Goal: Task Accomplishment & Management: Use online tool/utility

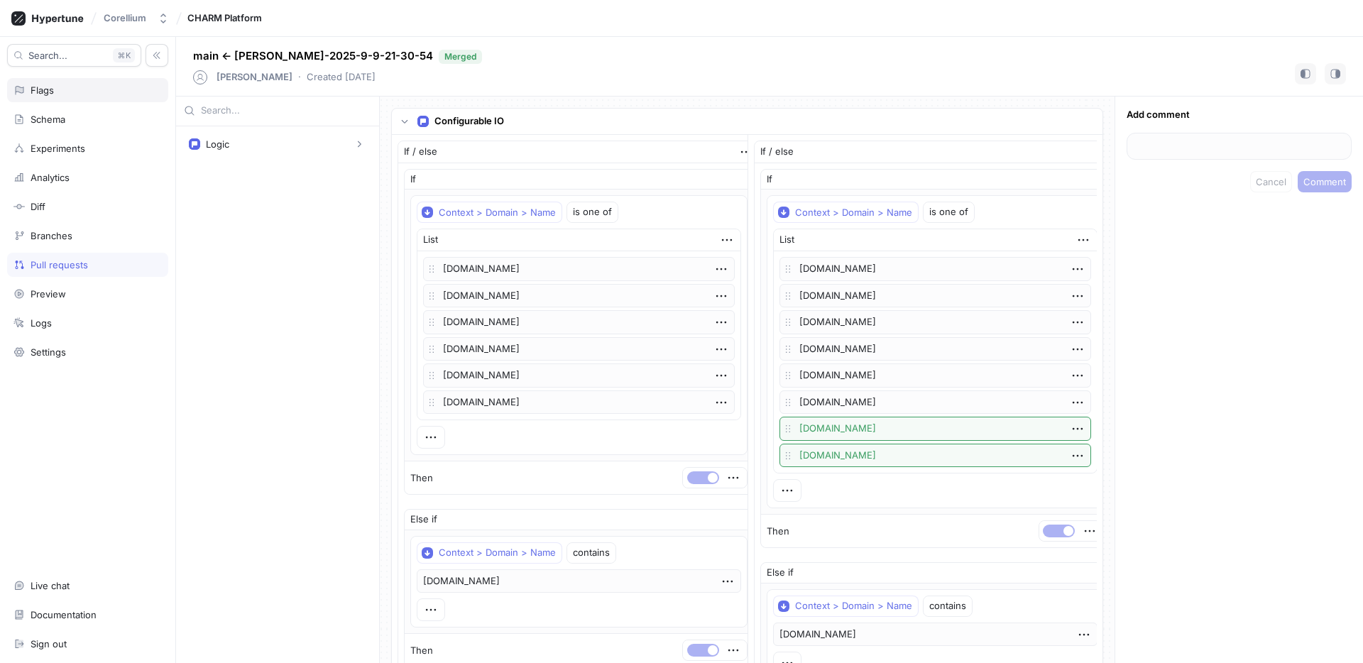
click at [44, 86] on div "Flags" at bounding box center [42, 89] width 23 height 11
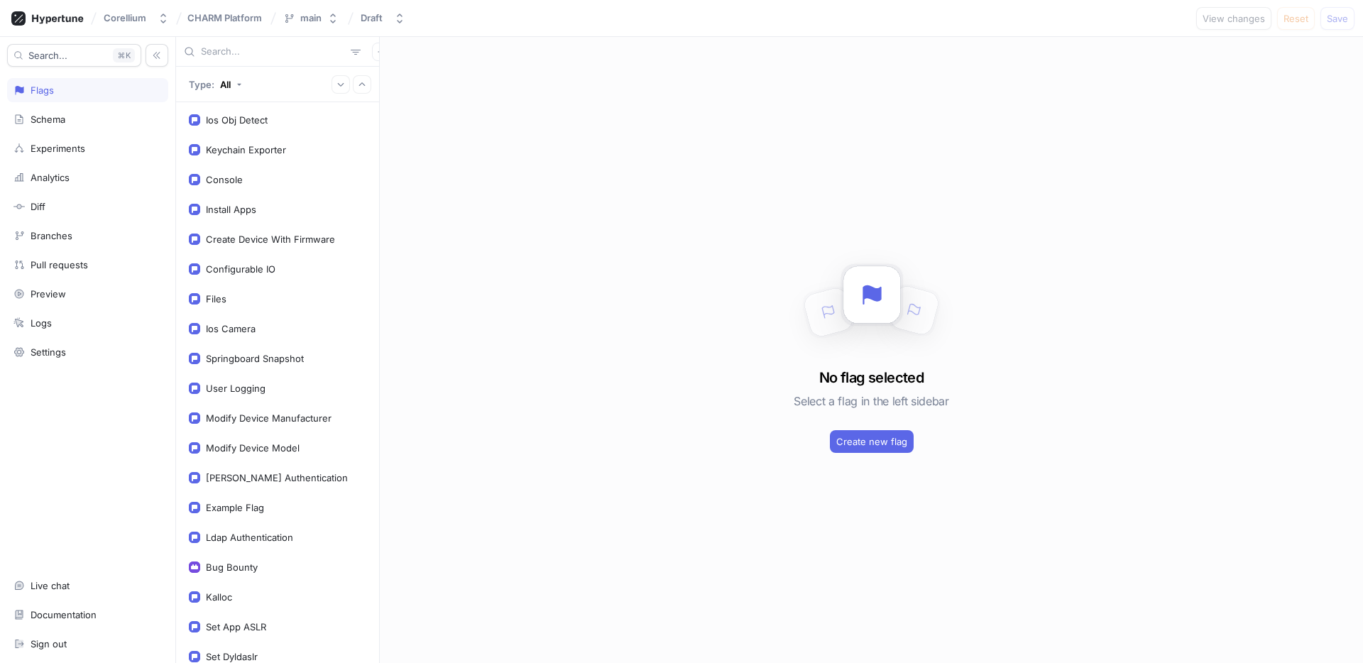
click at [246, 55] on input "text" at bounding box center [273, 52] width 144 height 14
type input "r"
click at [260, 244] on div "Create Device With Firmware" at bounding box center [270, 238] width 129 height 11
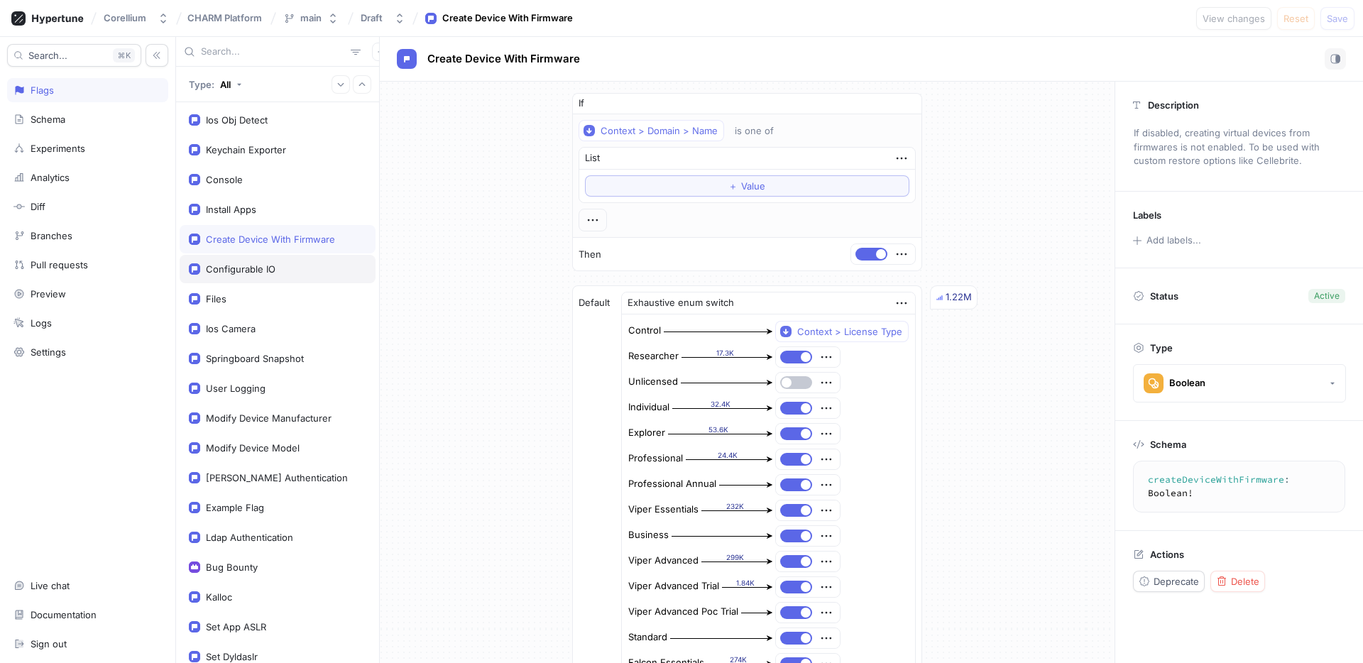
click at [268, 275] on div "Configurable IO" at bounding box center [241, 268] width 70 height 11
type textarea "configurableIO: Boolean!"
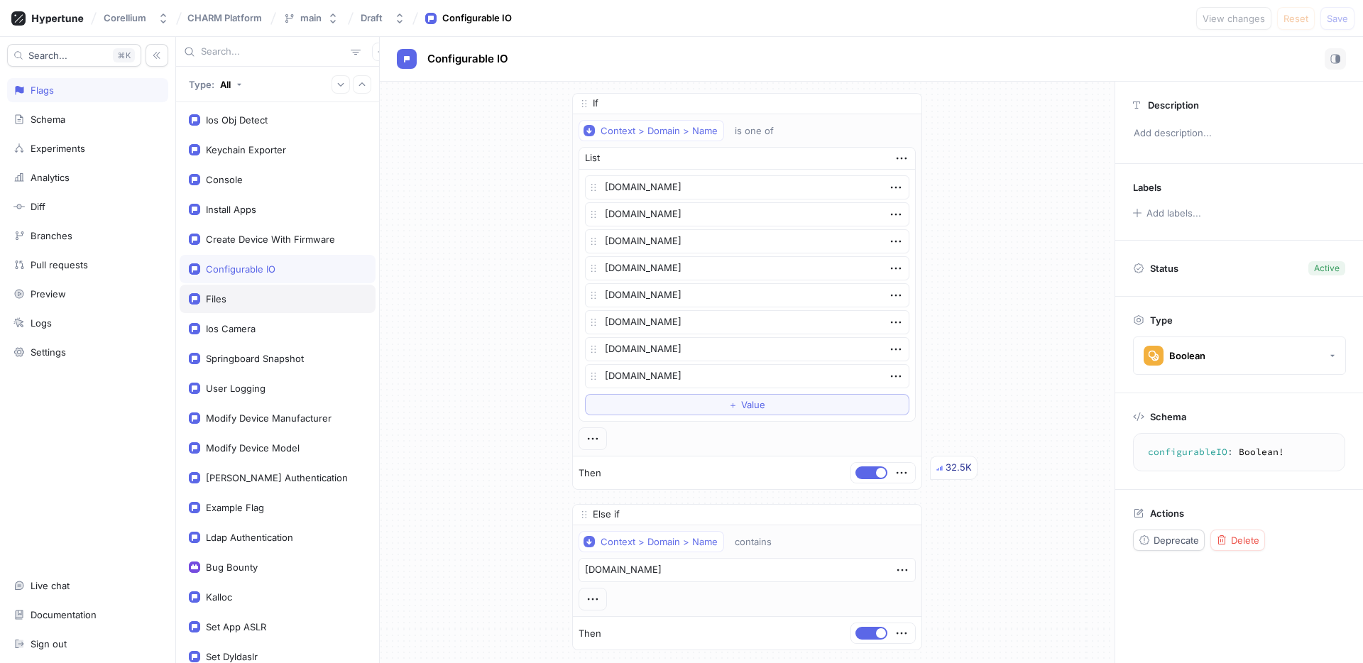
type textarea "x"
click at [268, 295] on div "Files" at bounding box center [277, 298] width 177 height 11
type textarea "files: Boolean!"
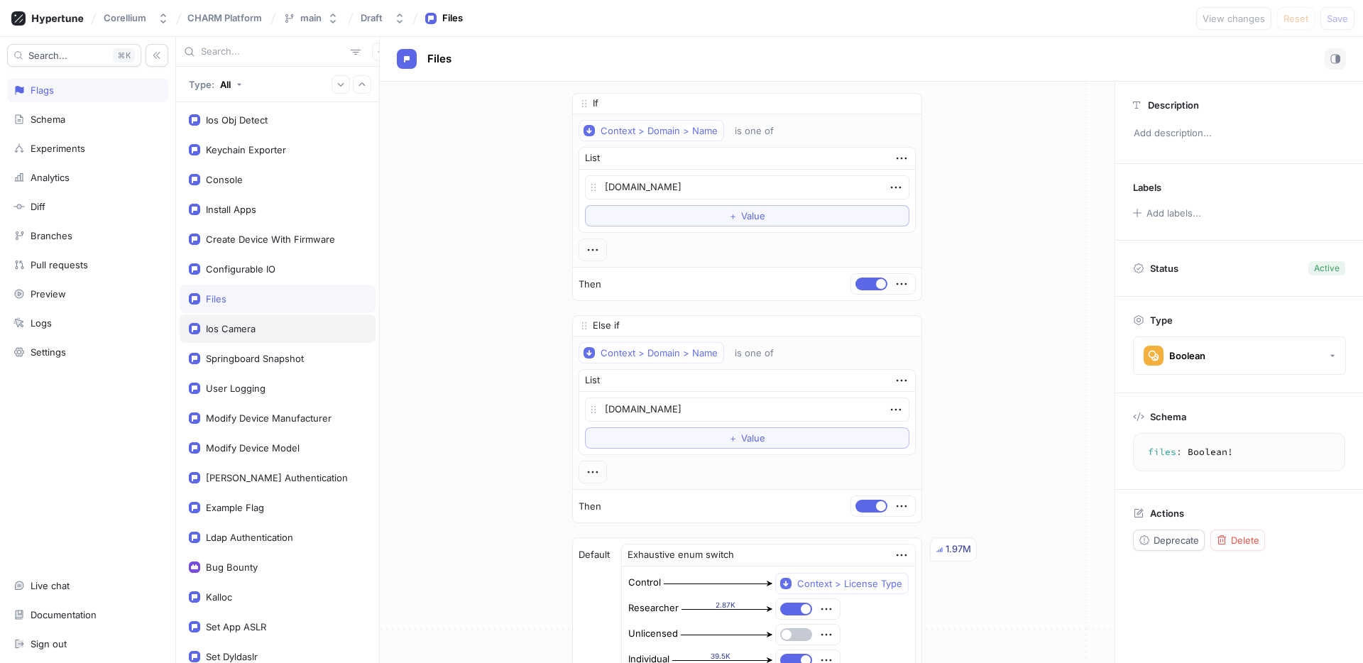
type textarea "x"
click at [284, 331] on div "Ios Camera" at bounding box center [277, 328] width 177 height 11
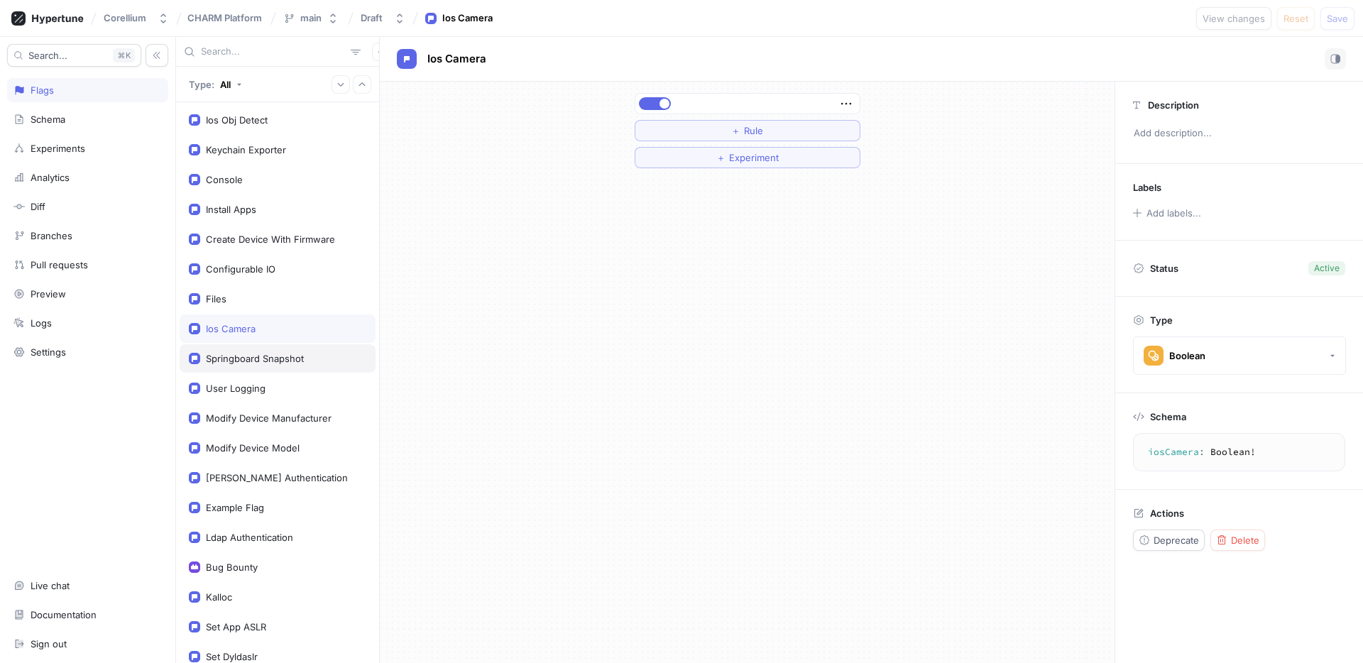
click at [290, 363] on div "Springboard Snapshot" at bounding box center [255, 358] width 98 height 11
type textarea "springboardSnapshot: Boolean!"
type textarea "x"
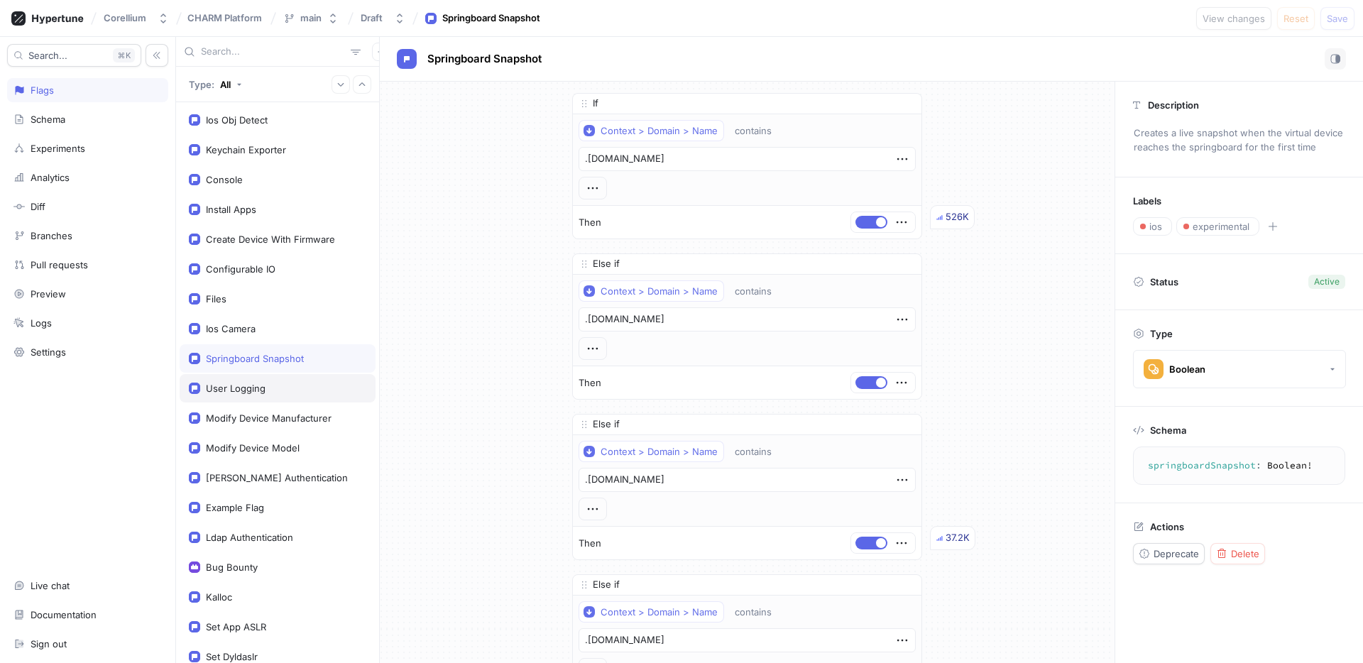
click at [290, 383] on div "User Logging" at bounding box center [277, 388] width 177 height 11
type textarea "userLogging: Boolean!"
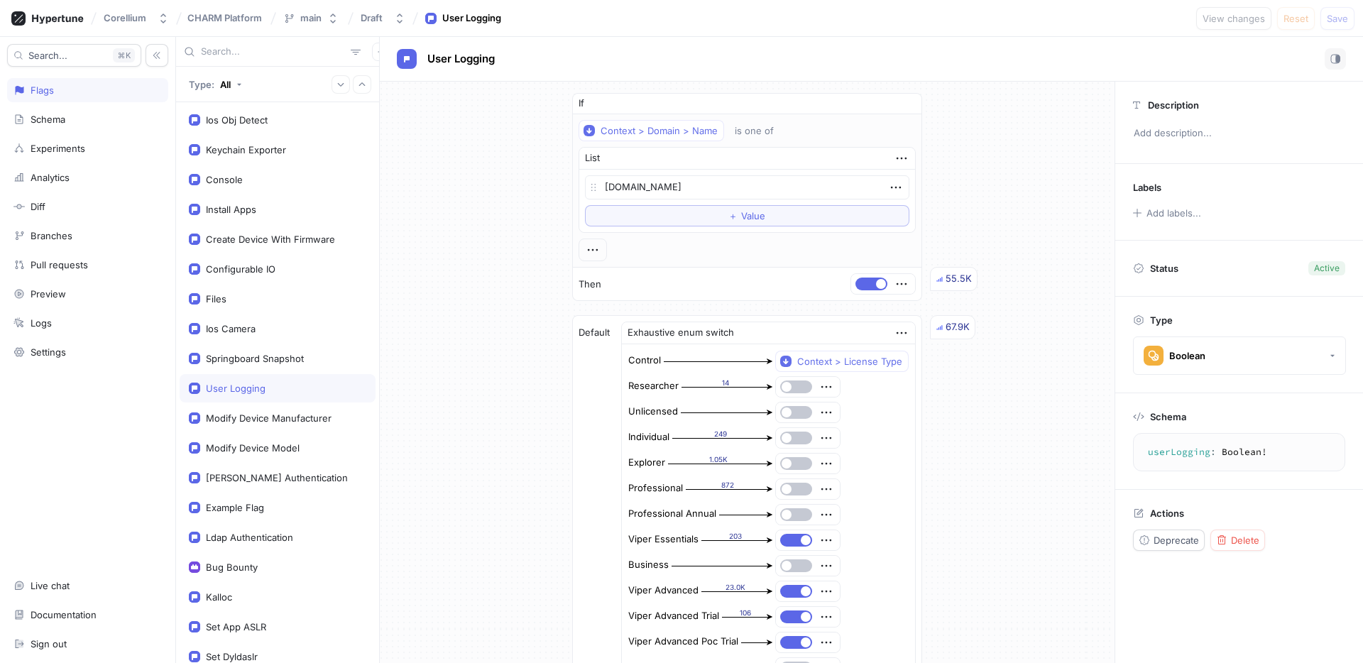
type textarea "x"
click at [306, 428] on div "Modify Device Manufacturer" at bounding box center [278, 418] width 196 height 28
type textarea "modifyDeviceManufacturer: Boolean!"
type textarea "x"
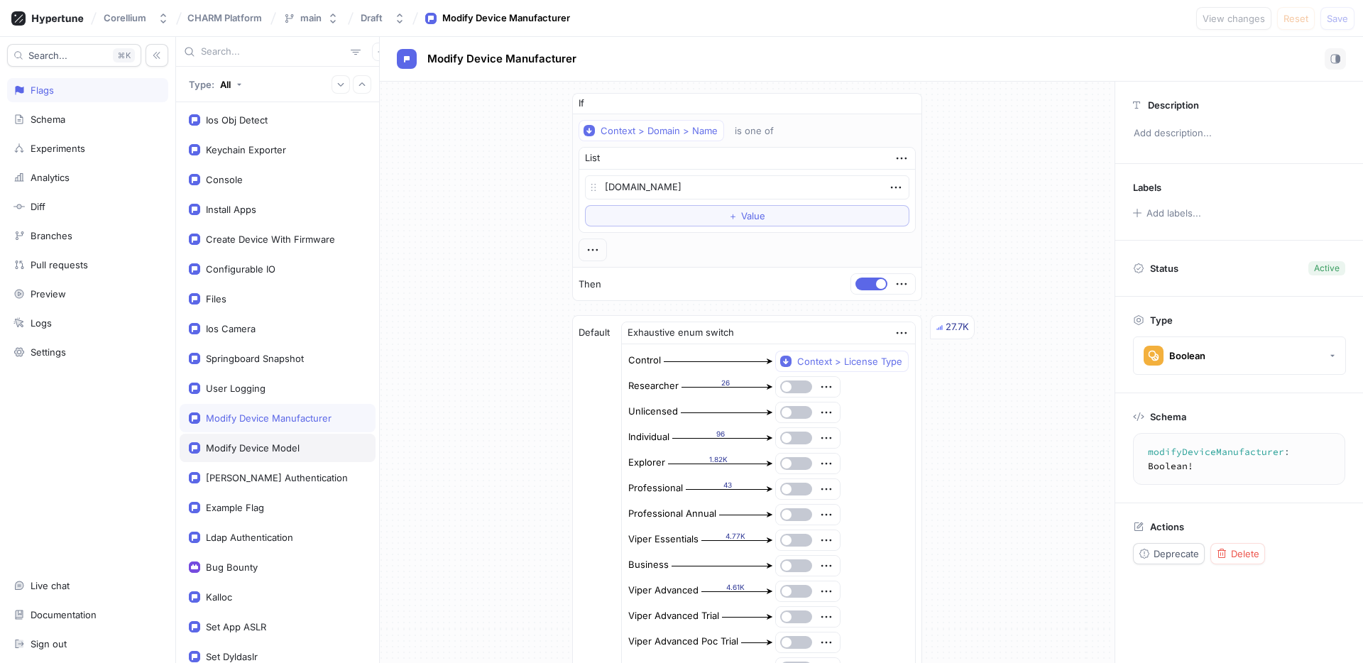
click at [304, 444] on div "Modify Device Model" at bounding box center [277, 447] width 177 height 11
type textarea "modifyDeviceModel: Boolean!"
click at [305, 460] on div "Modify Device Model" at bounding box center [278, 448] width 196 height 28
type textarea "x"
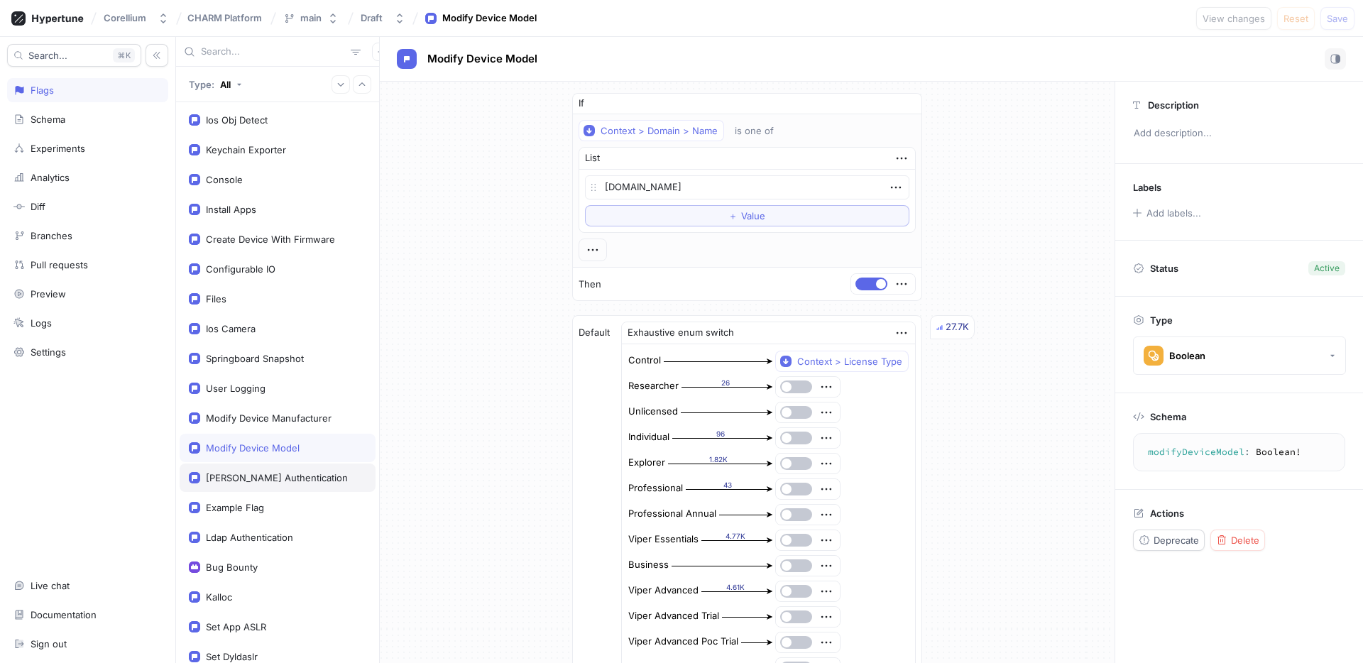
click at [308, 472] on div "[PERSON_NAME] Authentication" at bounding box center [277, 477] width 177 height 11
type textarea "samlAuthentication: Boolean!"
type textarea "x"
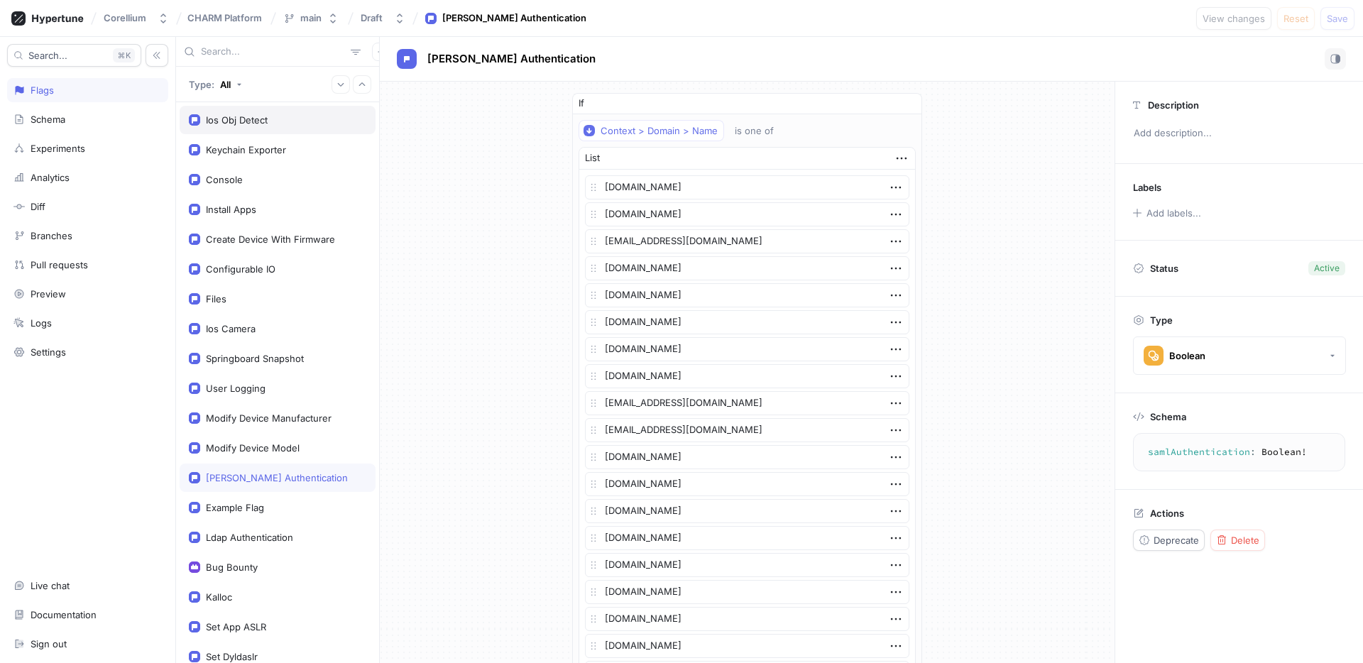
click at [268, 122] on div "Ios Obj Detect" at bounding box center [277, 119] width 177 height 11
type textarea "iosObjDetect: Boolean!"
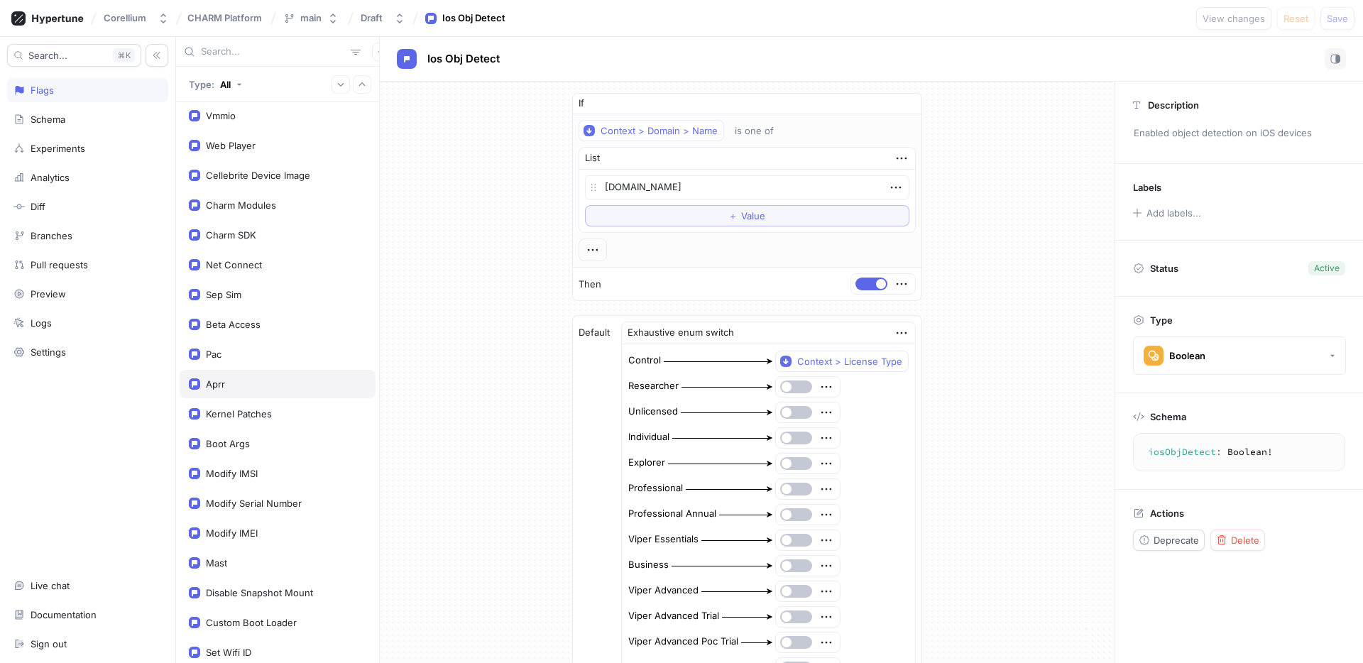
scroll to position [1091, 0]
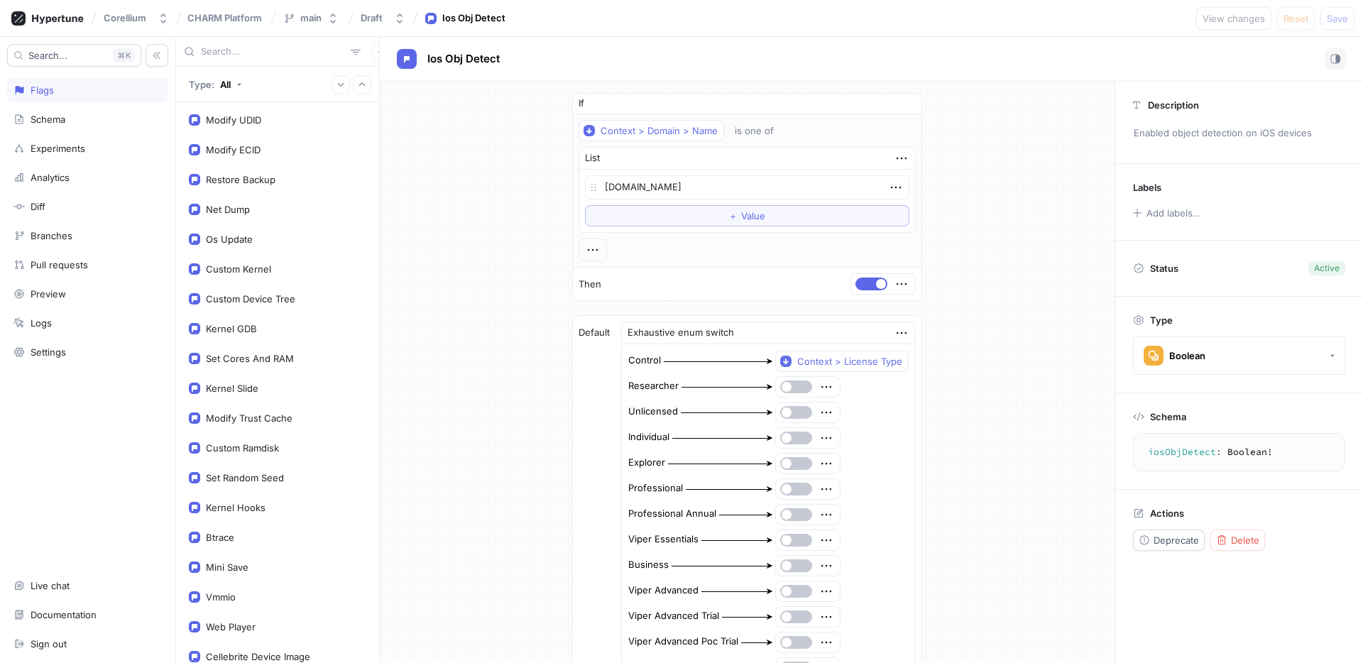
type textarea "x"
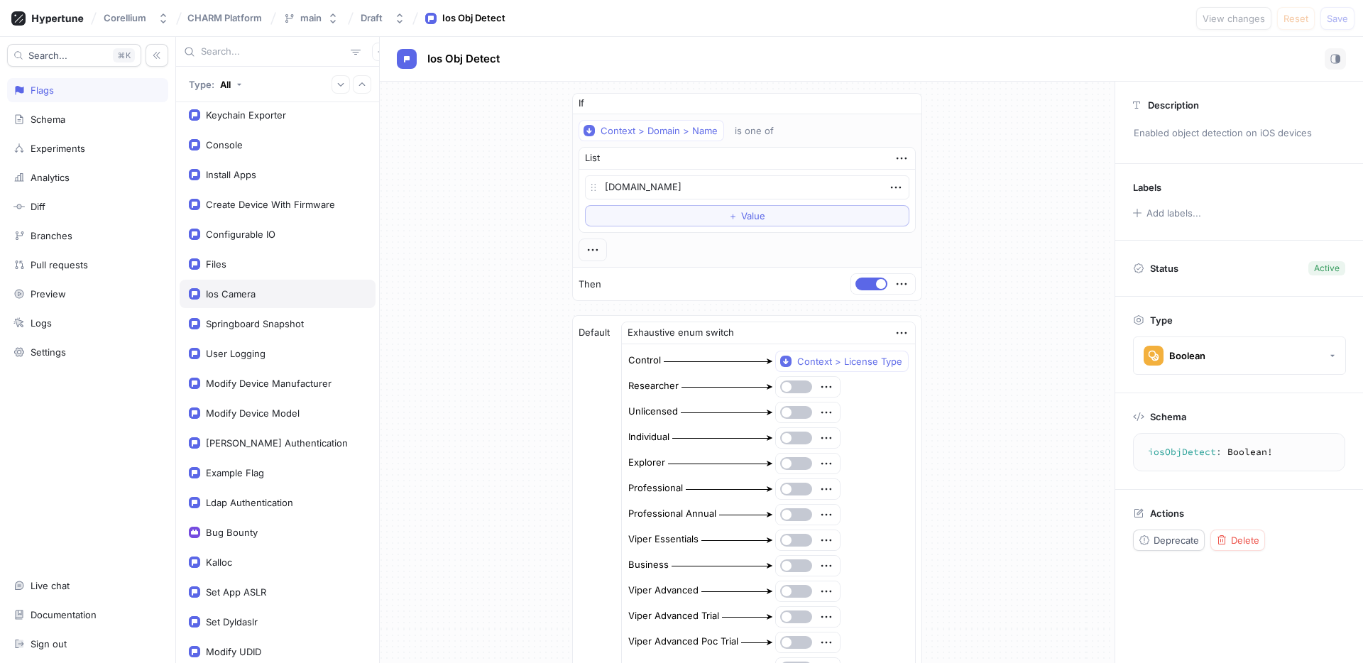
scroll to position [0, 0]
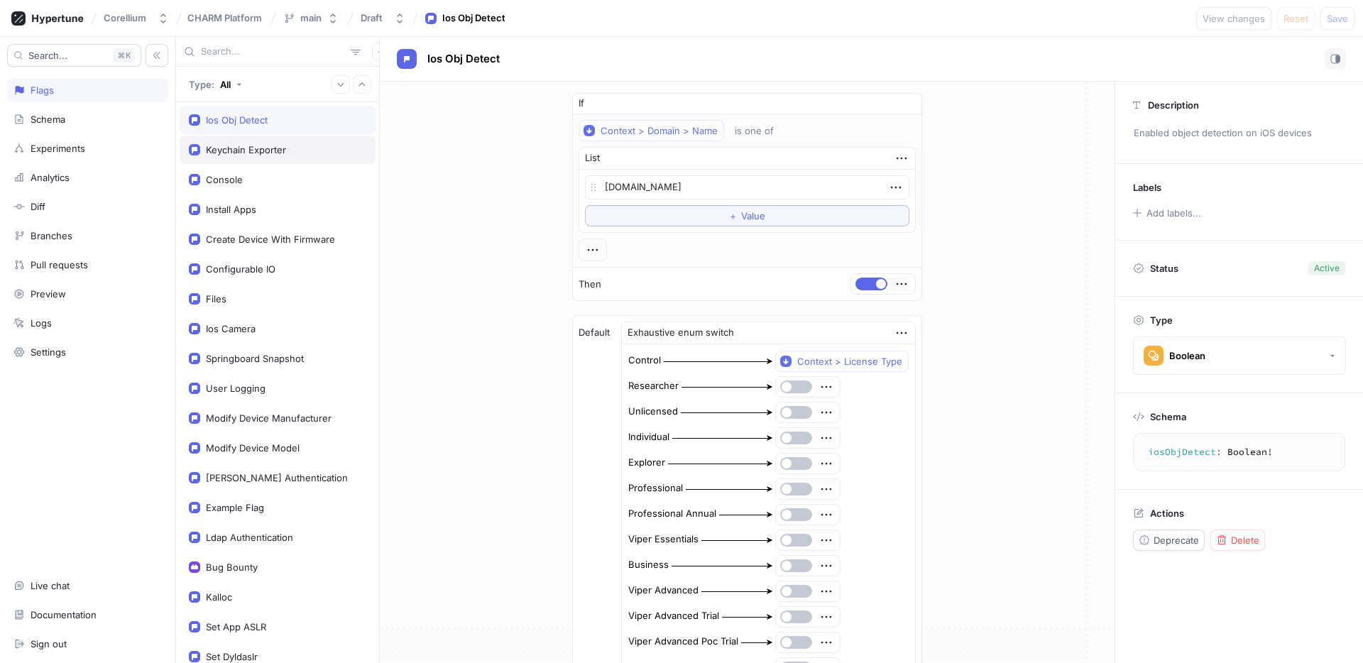
click at [251, 144] on div "Keychain Exporter" at bounding box center [246, 149] width 80 height 11
type textarea "keychainExporter: Boolean!"
type textarea "x"
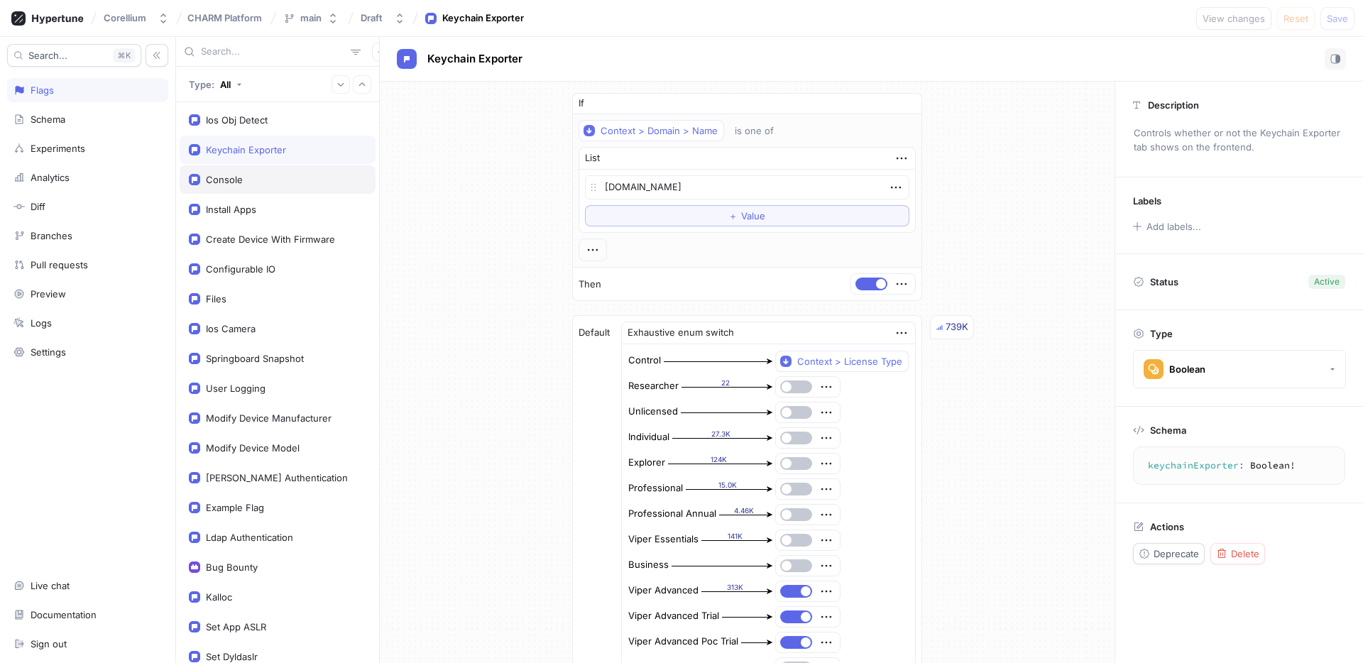
click at [216, 189] on div "Console" at bounding box center [278, 179] width 196 height 28
type textarea "console: Console!"
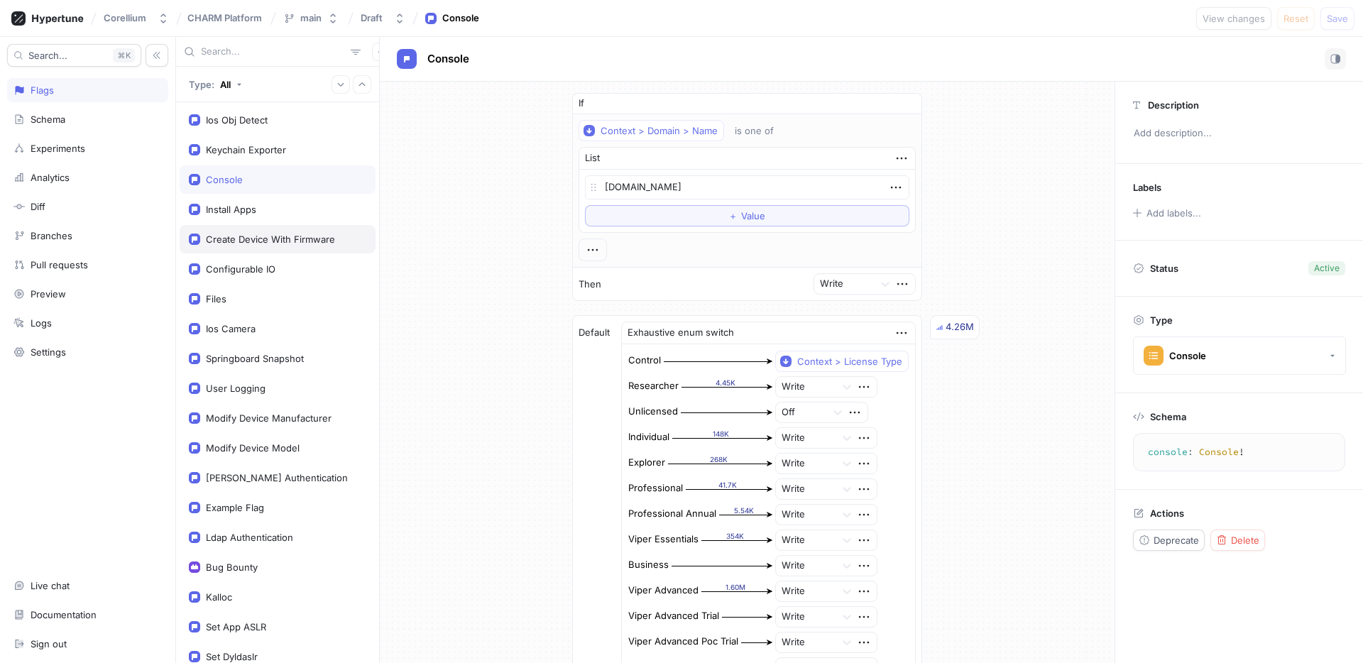
type textarea "x"
click at [221, 214] on div "Install Apps" at bounding box center [231, 209] width 50 height 11
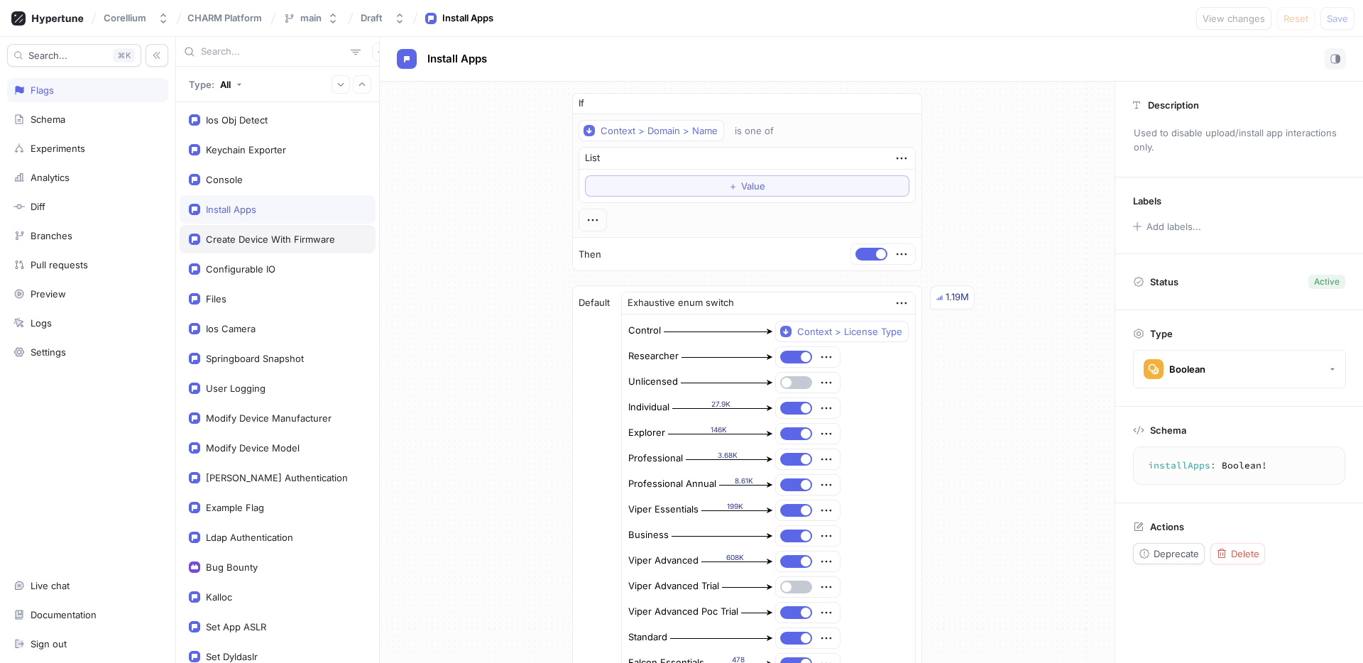
click at [219, 232] on div "Create Device With Firmware" at bounding box center [278, 239] width 196 height 28
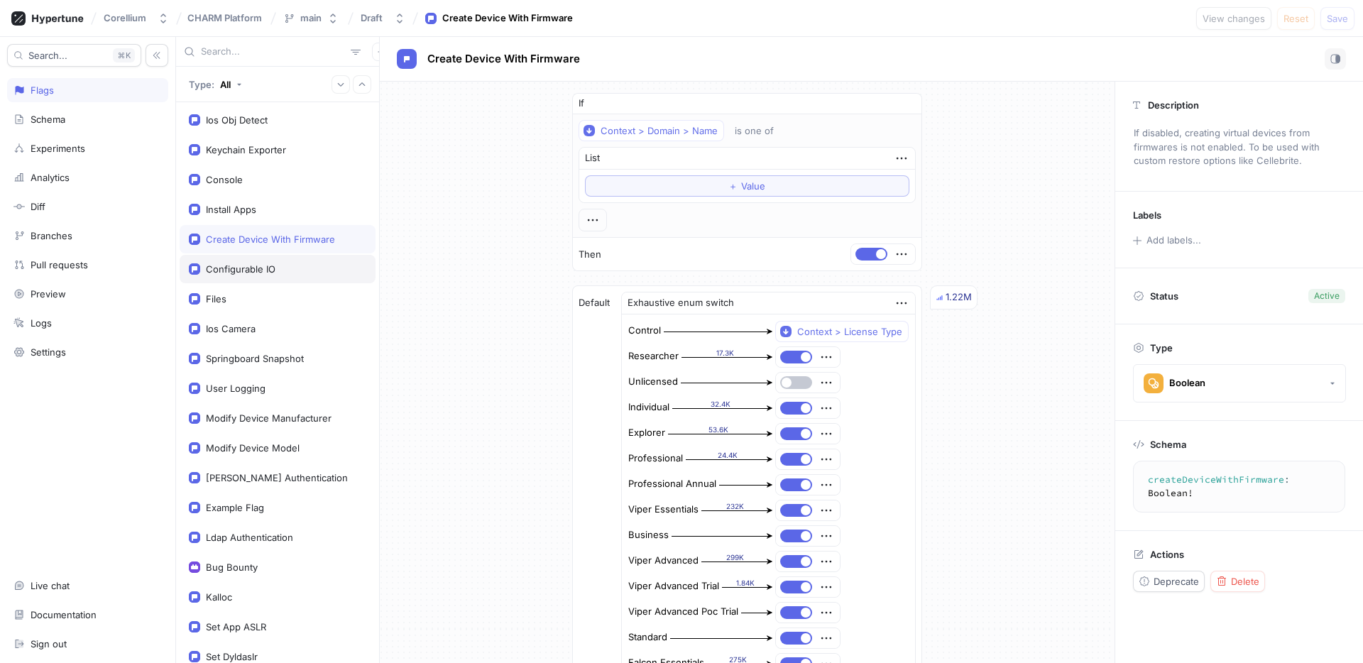
click at [218, 267] on div "Configurable IO" at bounding box center [241, 268] width 70 height 11
type textarea "configurableIO: Boolean!"
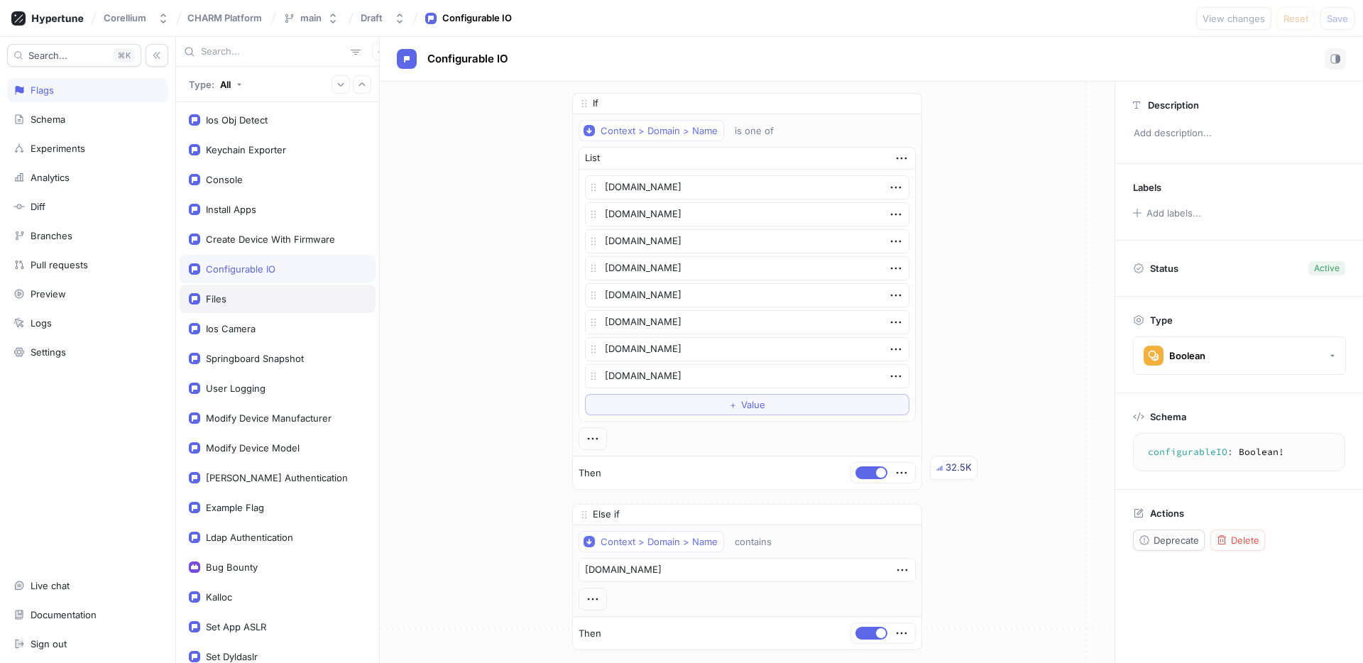
type textarea "x"
click at [217, 304] on div "Files" at bounding box center [278, 299] width 196 height 28
type textarea "files: Boolean!"
type textarea "x"
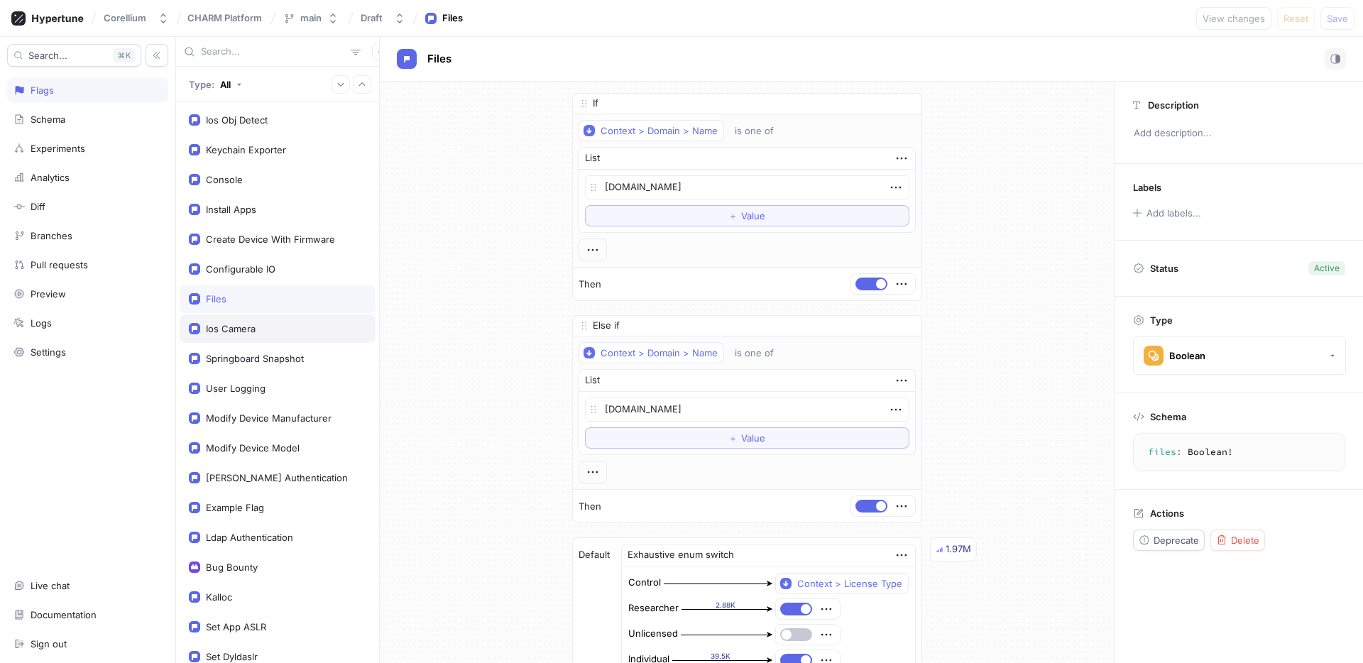
click at [218, 319] on div "Ios Camera" at bounding box center [278, 328] width 196 height 28
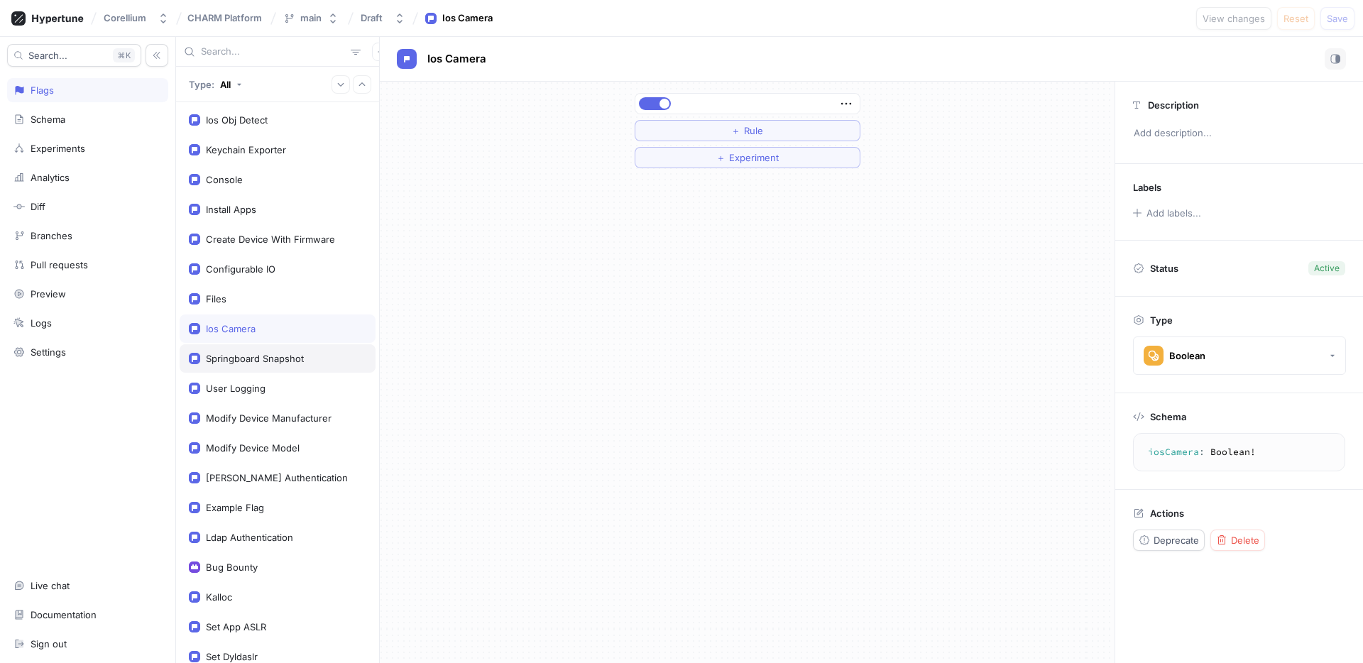
click at [234, 351] on div "Springboard Snapshot" at bounding box center [278, 358] width 196 height 28
type textarea "springboardSnapshot: Boolean!"
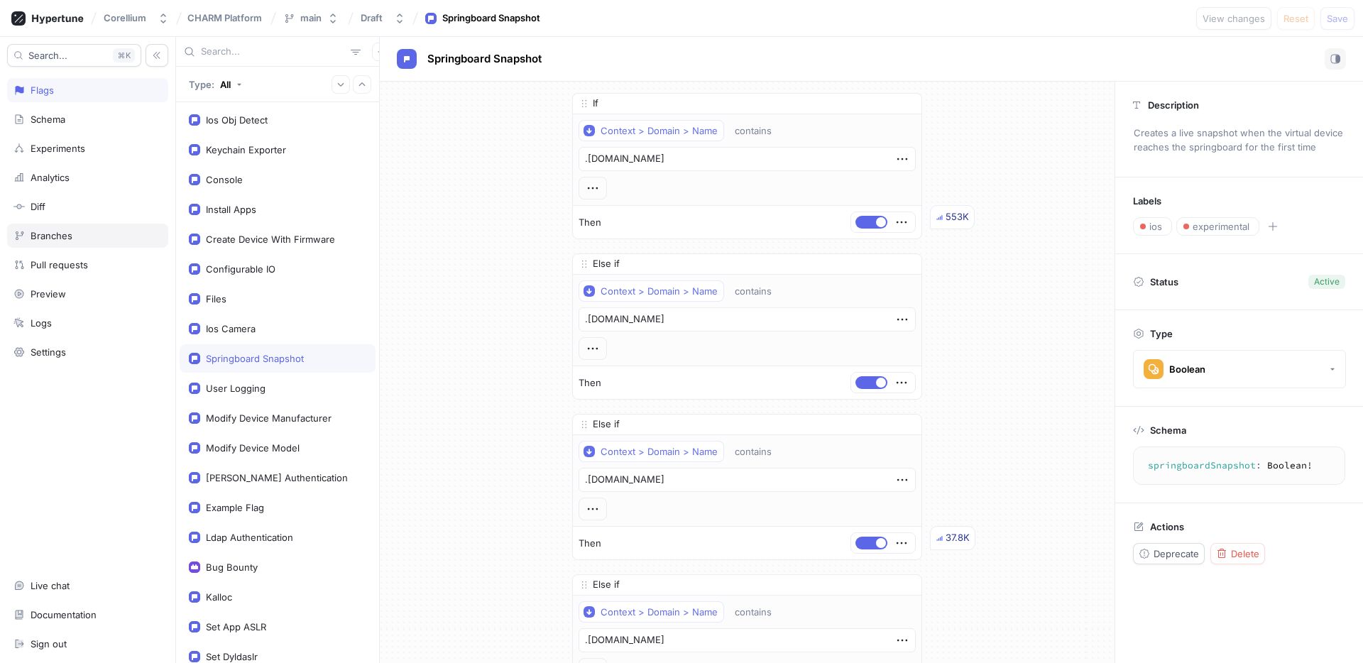
type textarea "x"
